Goal: Task Accomplishment & Management: Use online tool/utility

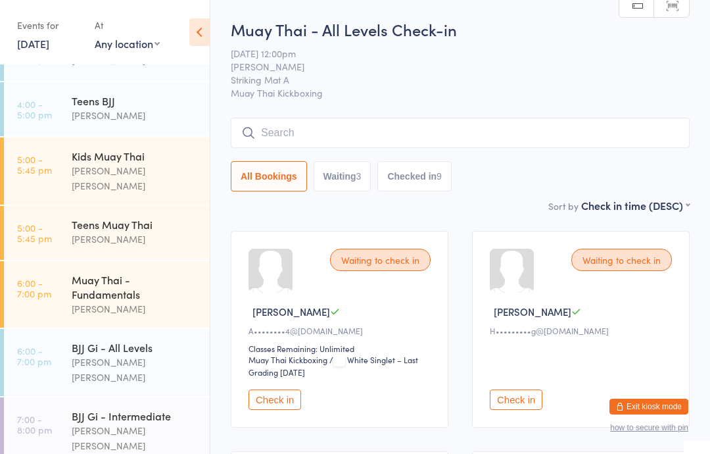
scroll to position [149, 0]
click at [158, 102] on div "Teens BJJ" at bounding box center [135, 99] width 127 height 14
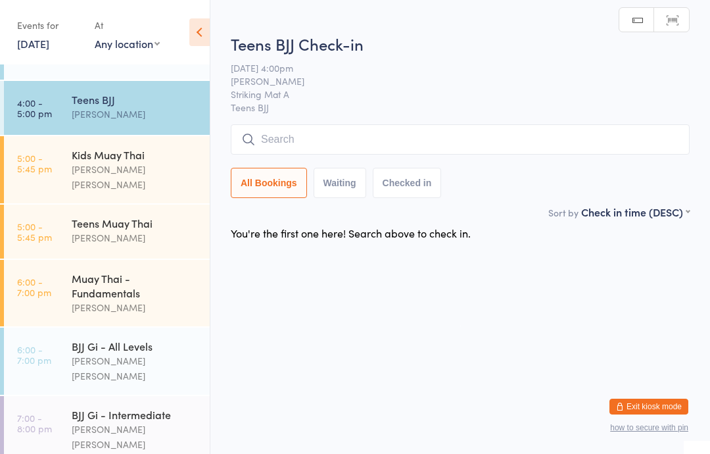
click at [534, 133] on input "search" at bounding box center [460, 139] width 459 height 30
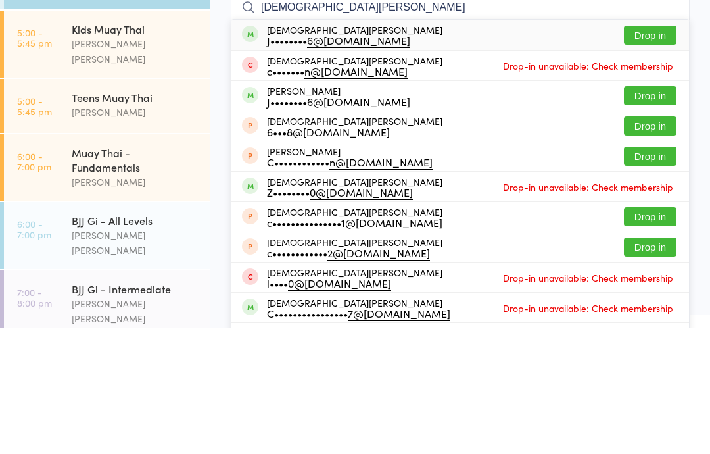
type input "[DEMOGRAPHIC_DATA][PERSON_NAME]"
click at [656, 151] on button "Drop in" at bounding box center [650, 160] width 53 height 19
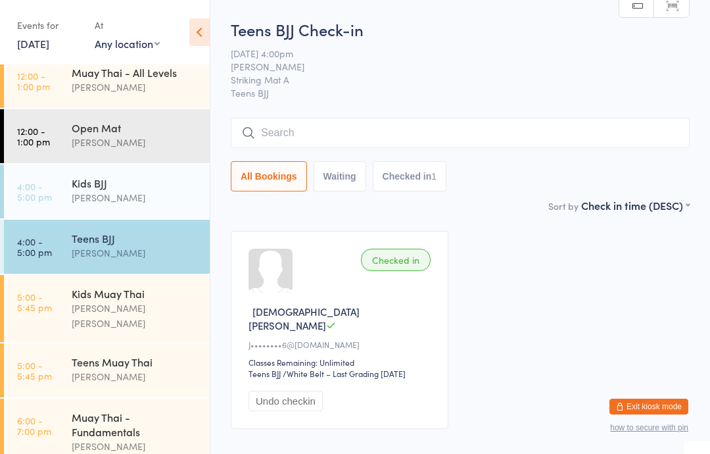
scroll to position [24, 0]
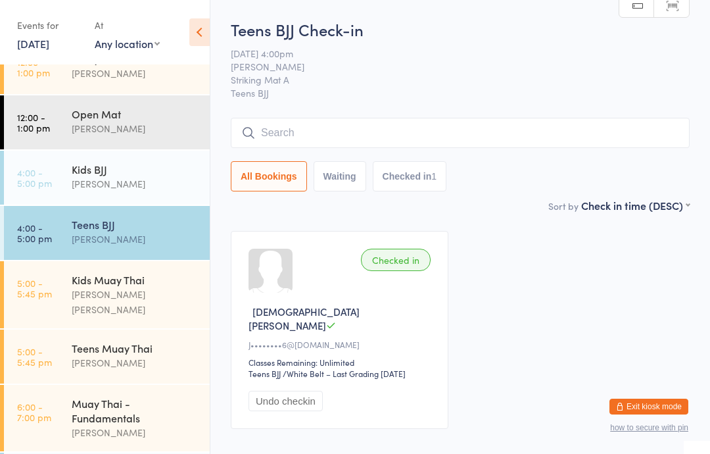
click at [99, 171] on div "Kids BJJ" at bounding box center [135, 169] width 127 height 14
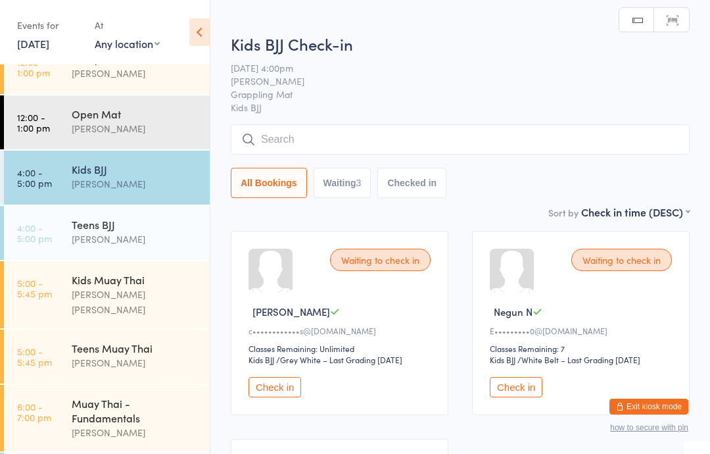
click at [291, 140] on input "search" at bounding box center [460, 139] width 459 height 30
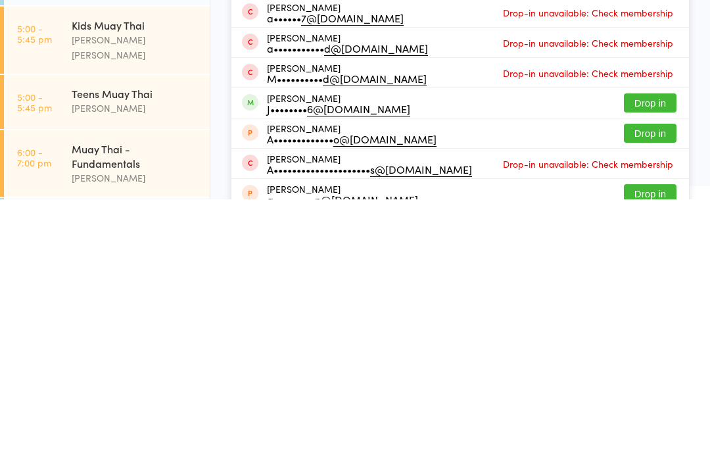
scroll to position [50, 0]
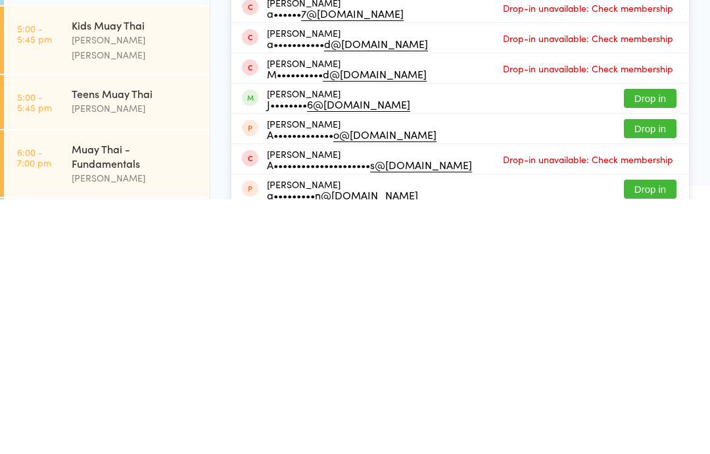
type input "[PERSON_NAME]"
click at [339, 353] on div "J•••••••• 6@[DOMAIN_NAME]" at bounding box center [338, 358] width 143 height 11
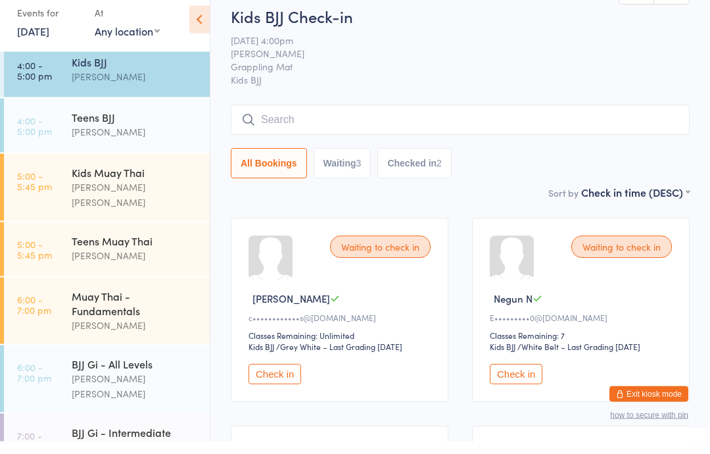
scroll to position [141, 0]
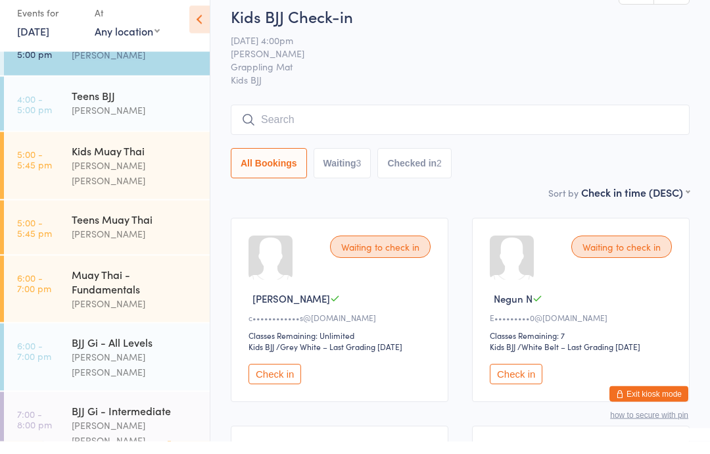
click at [82, 101] on div "Teens BJJ" at bounding box center [135, 108] width 127 height 14
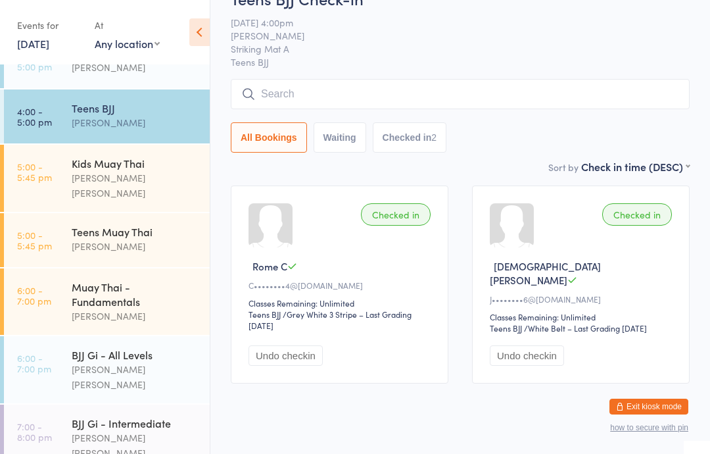
scroll to position [82, 0]
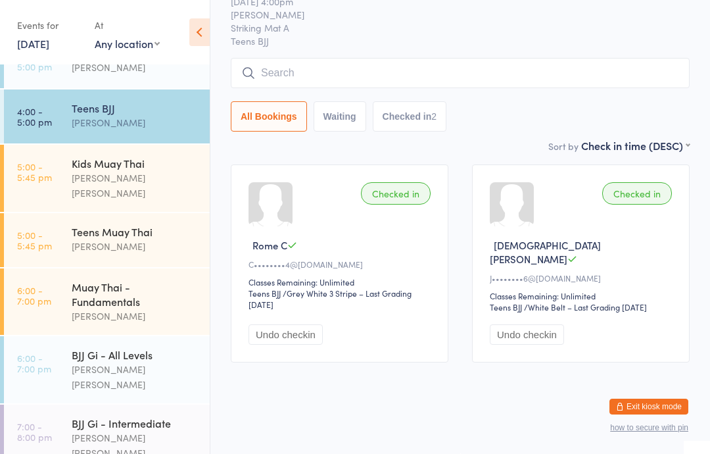
click at [261, 41] on div "Teens BJJ Check-in [DATE] 4:00pm [PERSON_NAME] Striking Mat A Teens BJJ Manual …" at bounding box center [460, 52] width 459 height 172
click at [287, 63] on input "search" at bounding box center [460, 73] width 459 height 30
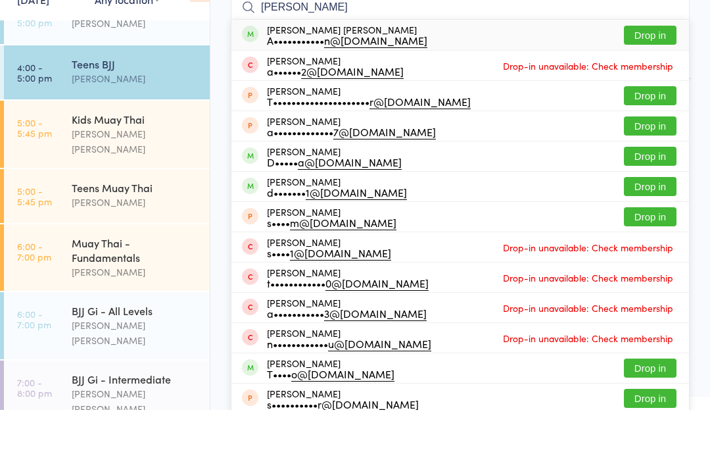
type input "[PERSON_NAME]"
click at [649, 70] on button "Drop in" at bounding box center [650, 79] width 53 height 19
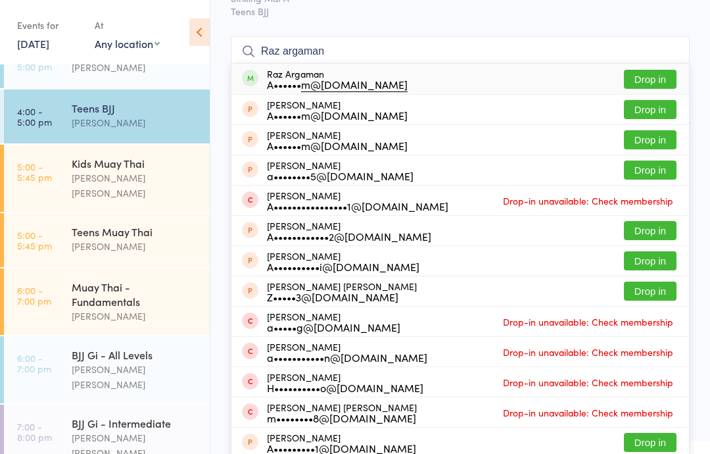
type input "Raz argaman"
click at [646, 74] on button "Drop in" at bounding box center [650, 79] width 53 height 19
